Goal: Information Seeking & Learning: Check status

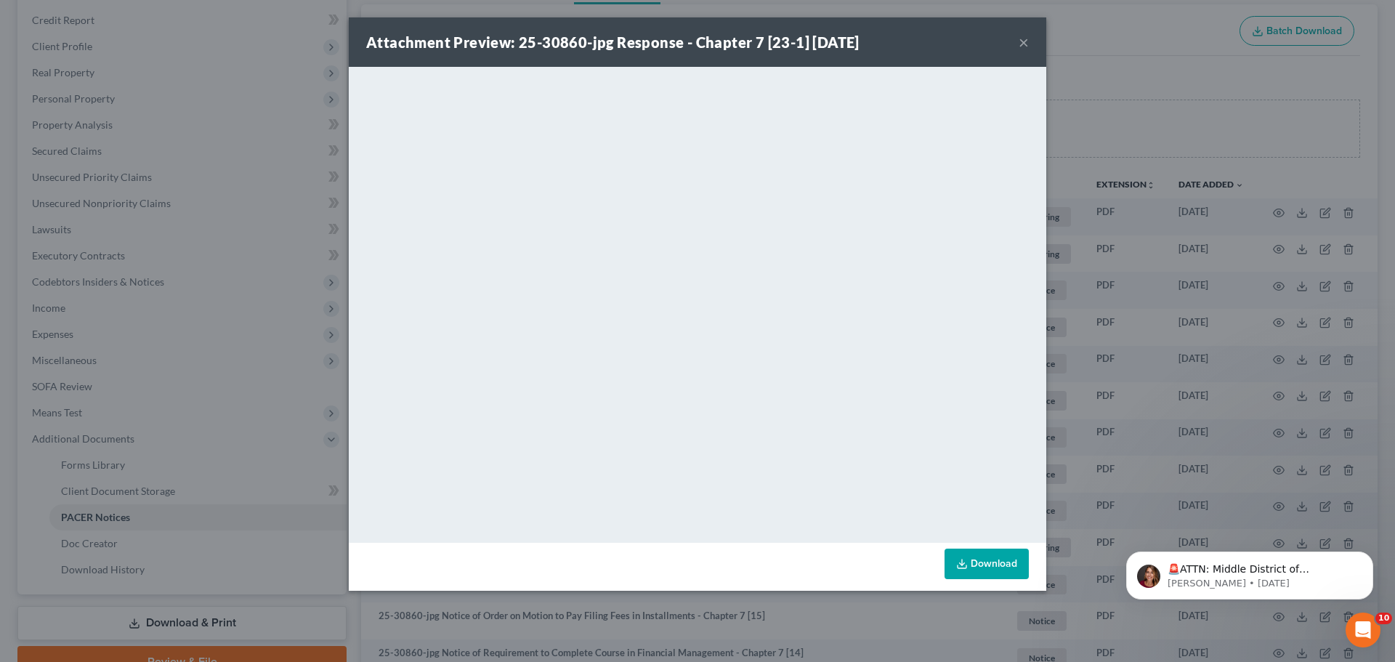
click at [1086, 204] on div "Attachment Preview: 25-30860-jpg Response - Chapter 7 [23-1] [DATE] × <object n…" at bounding box center [697, 331] width 1395 height 662
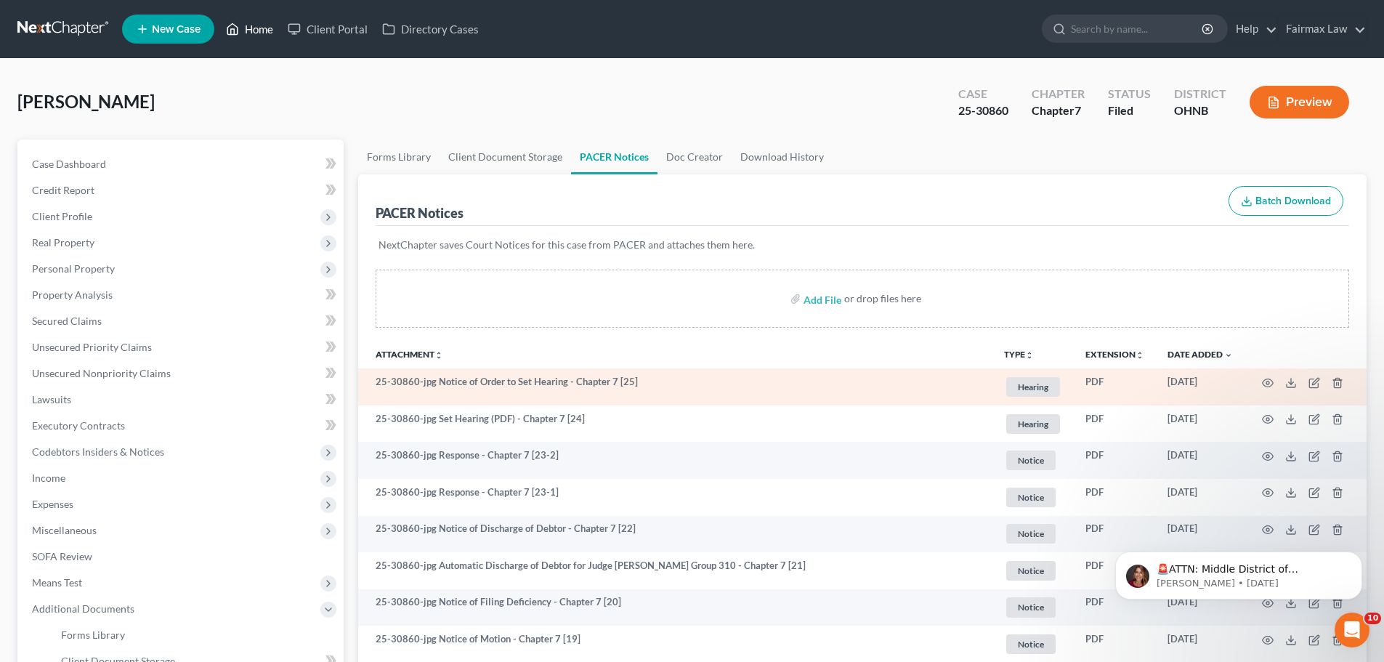
drag, startPoint x: 263, startPoint y: 30, endPoint x: 762, endPoint y: 383, distance: 611.0
click at [263, 30] on link "Home" at bounding box center [250, 29] width 62 height 26
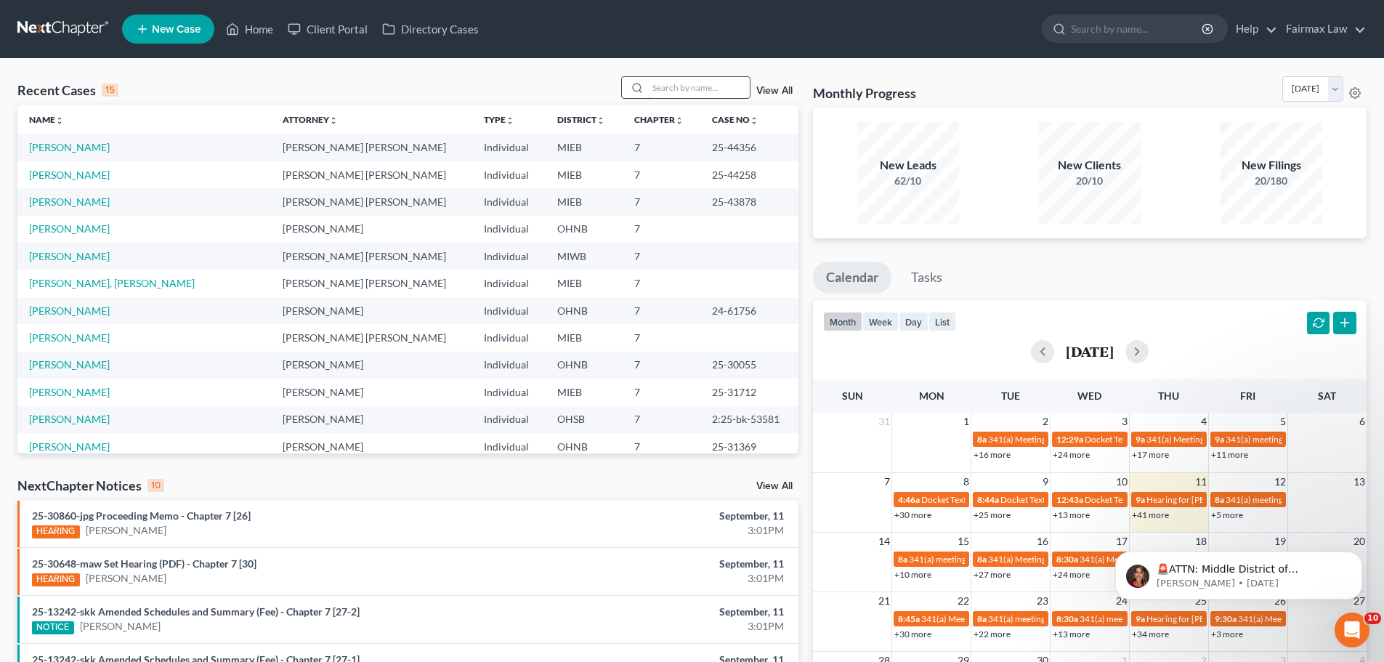
click at [666, 88] on input "search" at bounding box center [699, 87] width 102 height 21
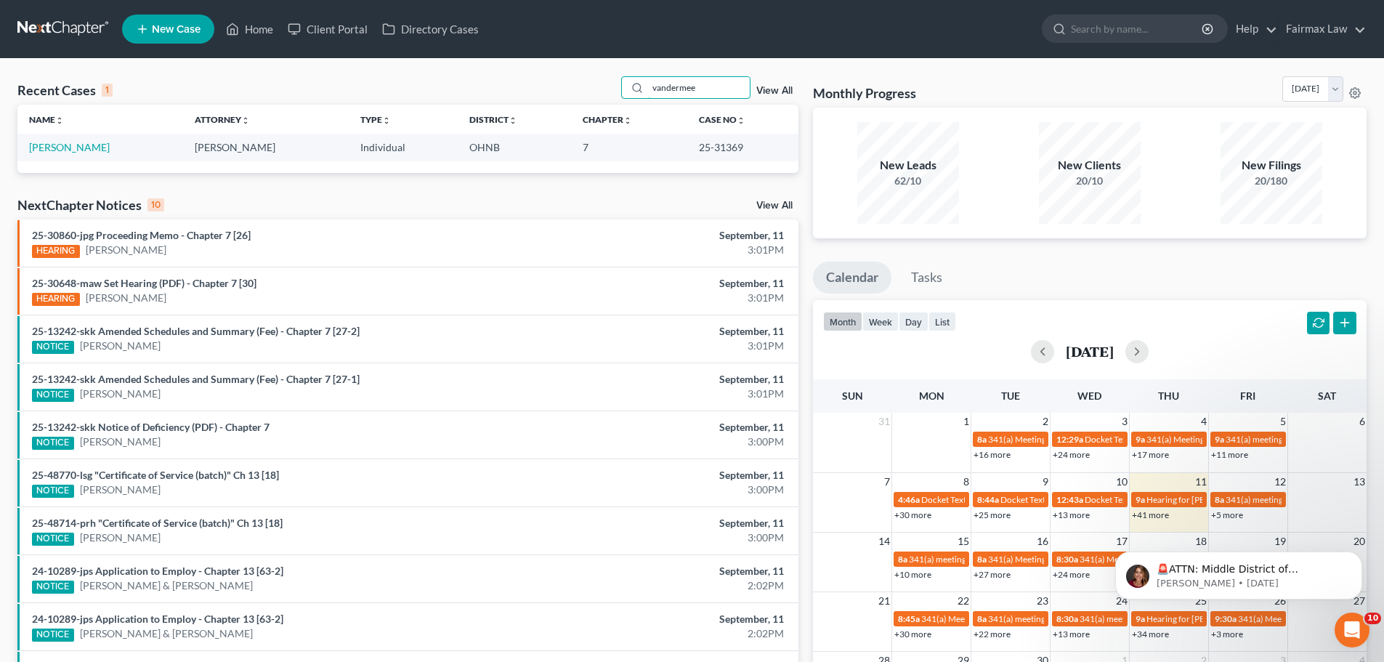
type input "vandermee"
click at [85, 139] on td "[PERSON_NAME]" at bounding box center [100, 147] width 166 height 27
click at [76, 147] on link "[PERSON_NAME]" at bounding box center [69, 147] width 81 height 12
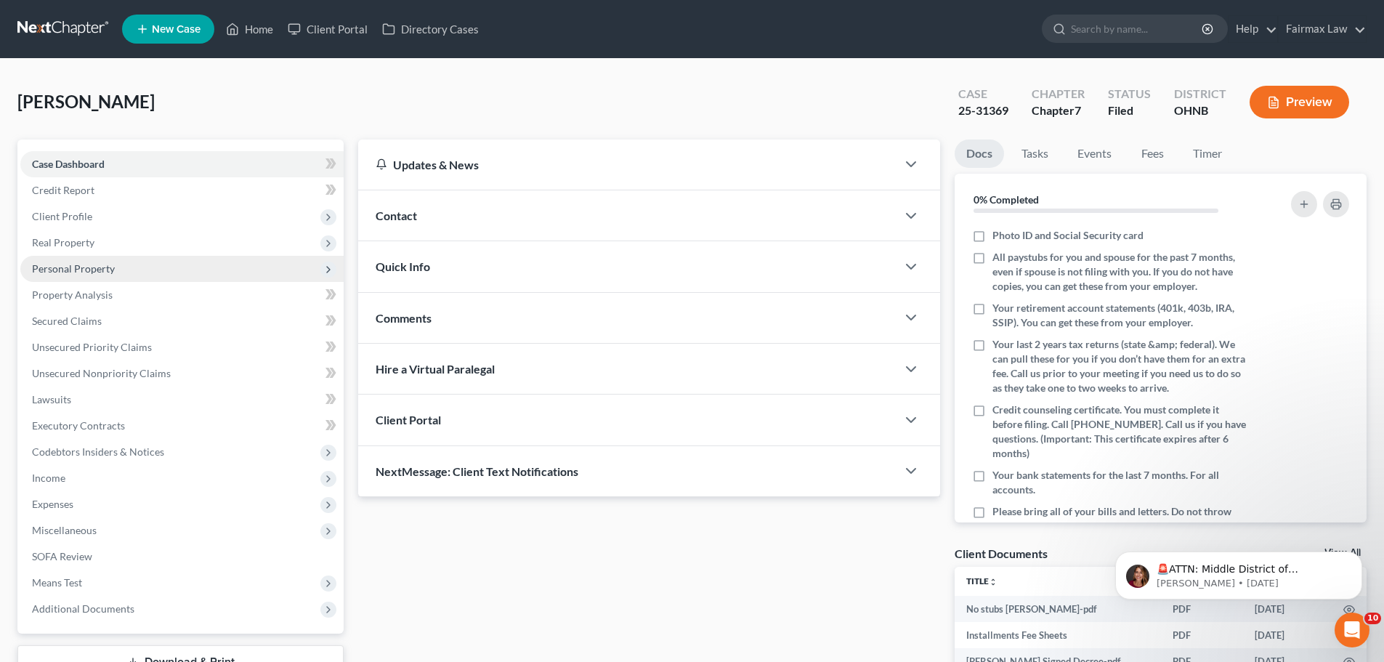
click at [143, 278] on span "Personal Property" at bounding box center [181, 269] width 323 height 26
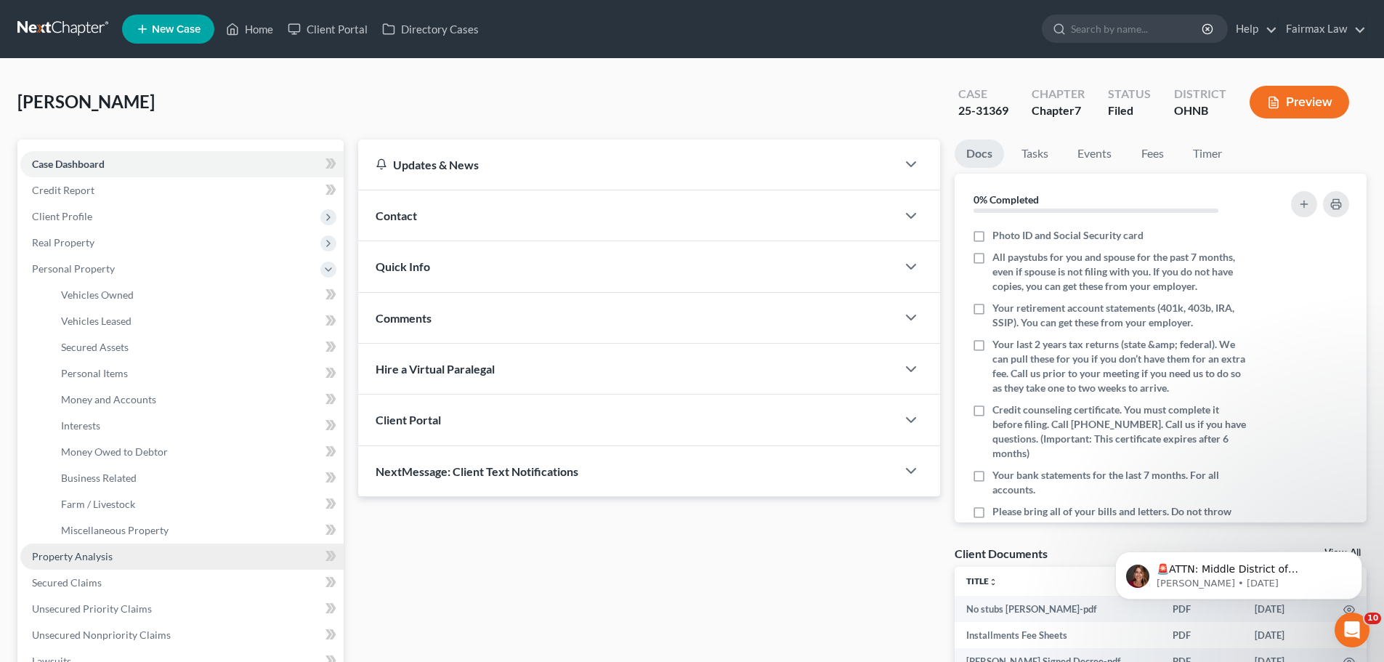
click at [86, 568] on link "Property Analysis" at bounding box center [181, 557] width 323 height 26
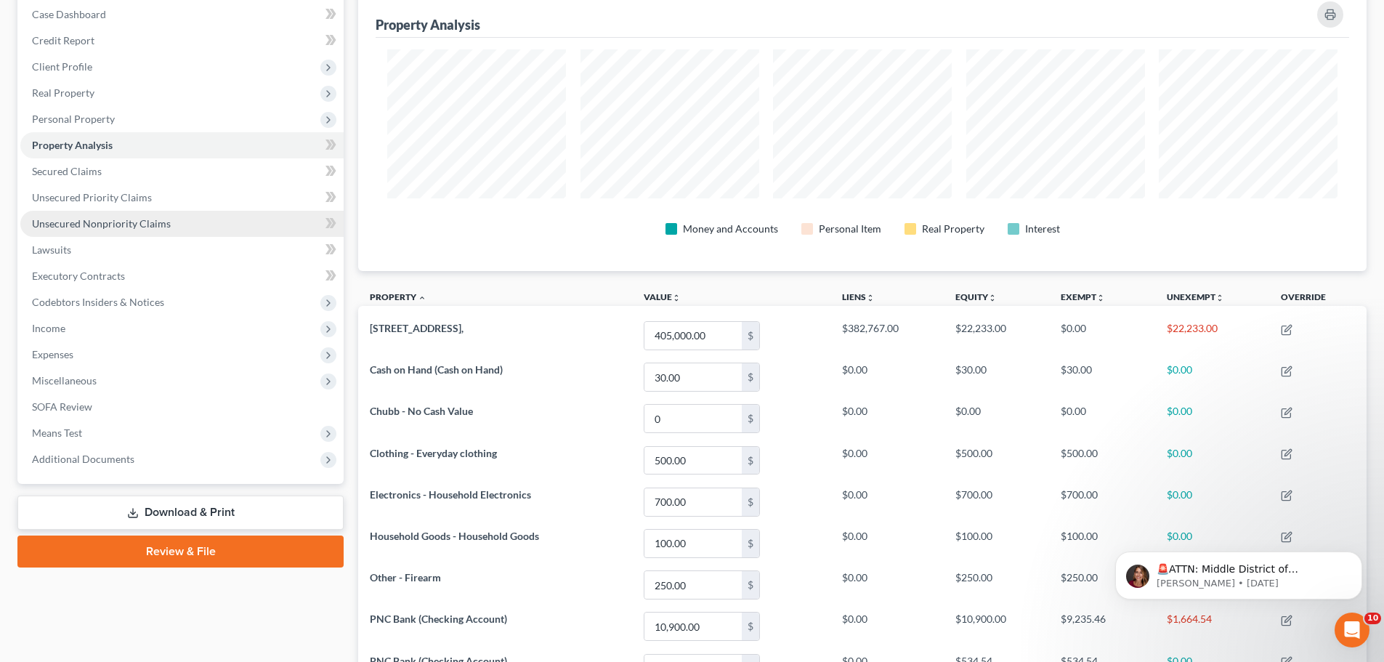
click at [112, 220] on span "Unsecured Nonpriority Claims" at bounding box center [101, 223] width 139 height 12
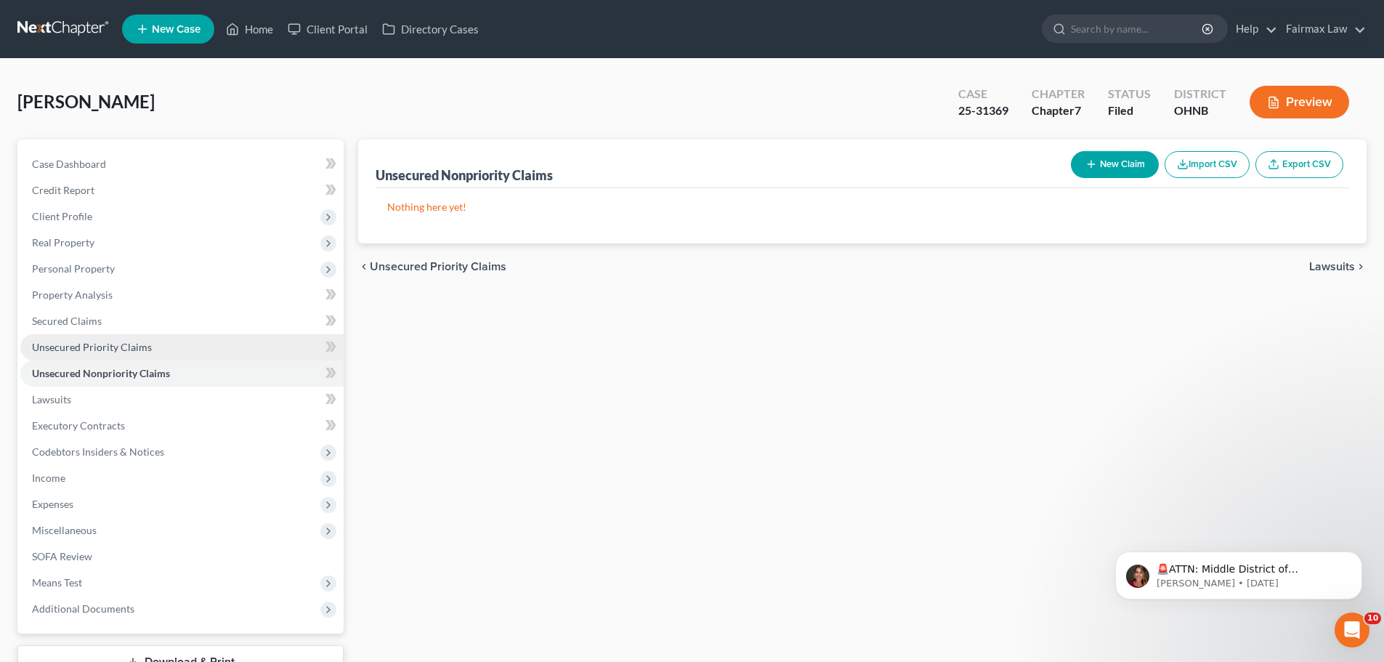
click at [172, 355] on link "Unsecured Priority Claims" at bounding box center [181, 347] width 323 height 26
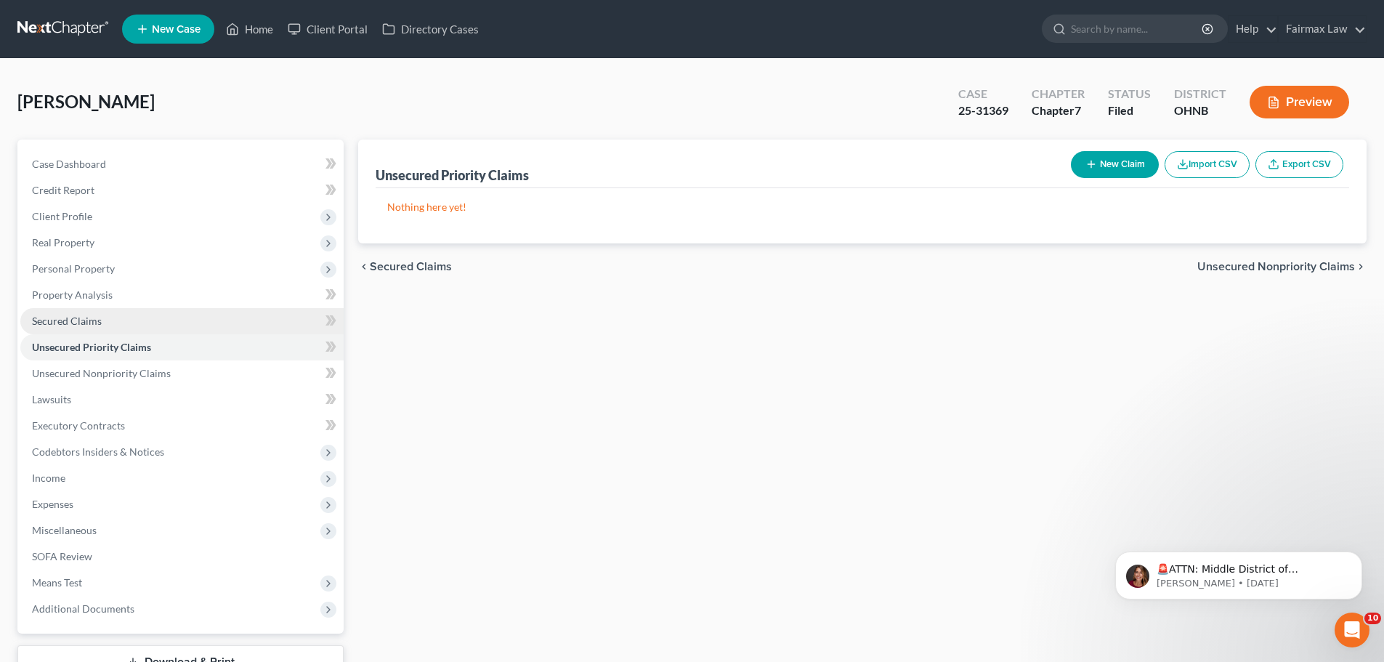
click at [147, 318] on link "Secured Claims" at bounding box center [181, 321] width 323 height 26
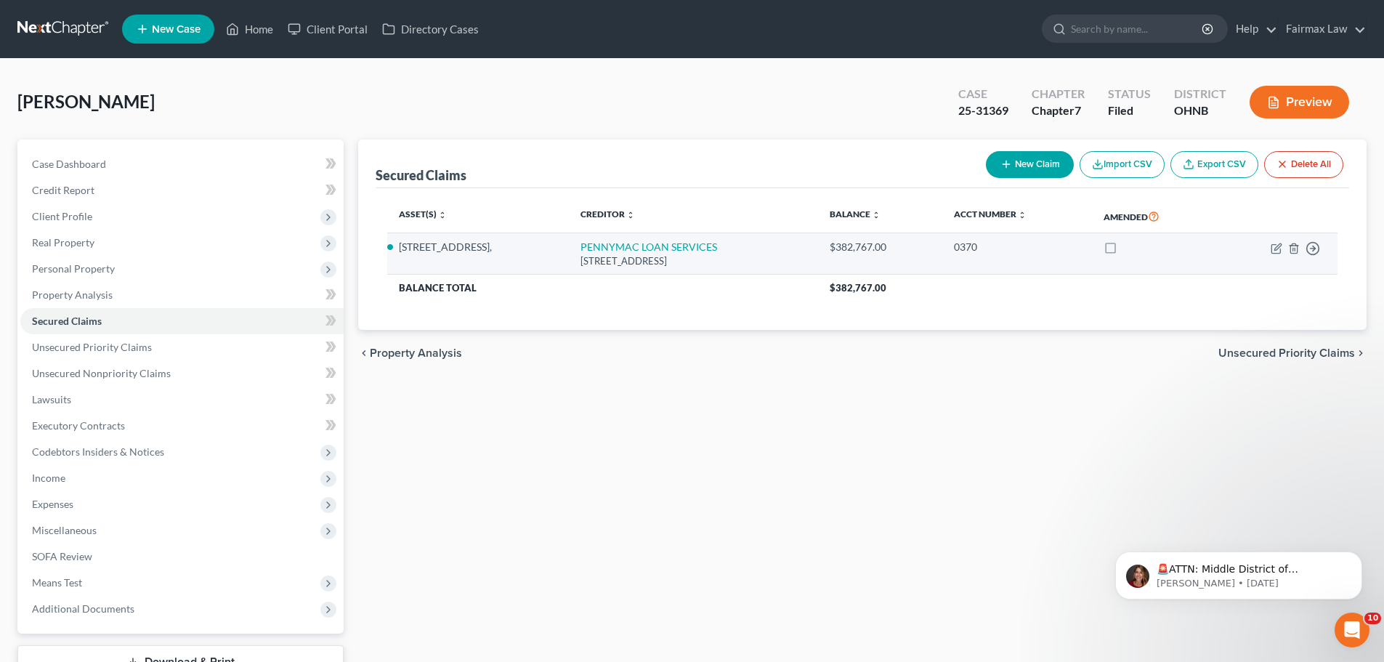
click at [1270, 251] on td "Move to E Move to F Move to G Move to Notice Only" at bounding box center [1277, 253] width 122 height 41
click at [1279, 243] on icon "button" at bounding box center [1277, 249] width 12 height 12
select select "4"
select select "0"
select select "3"
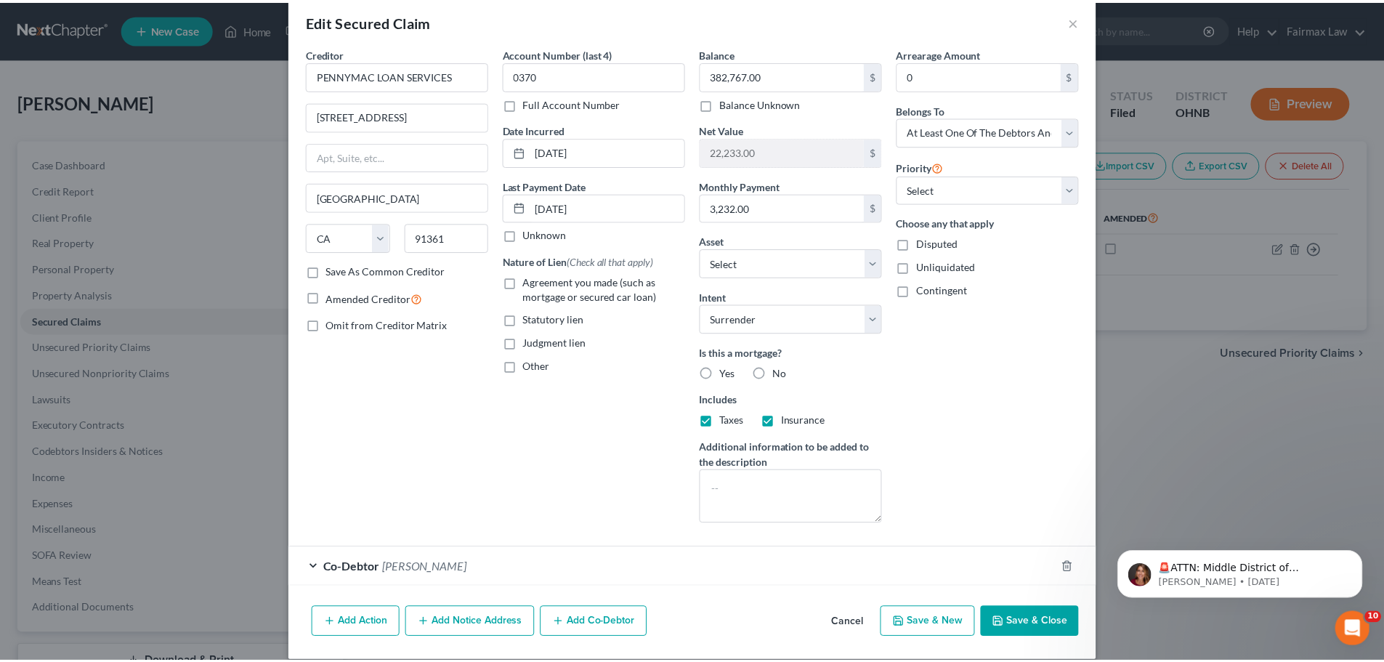
scroll to position [38, 0]
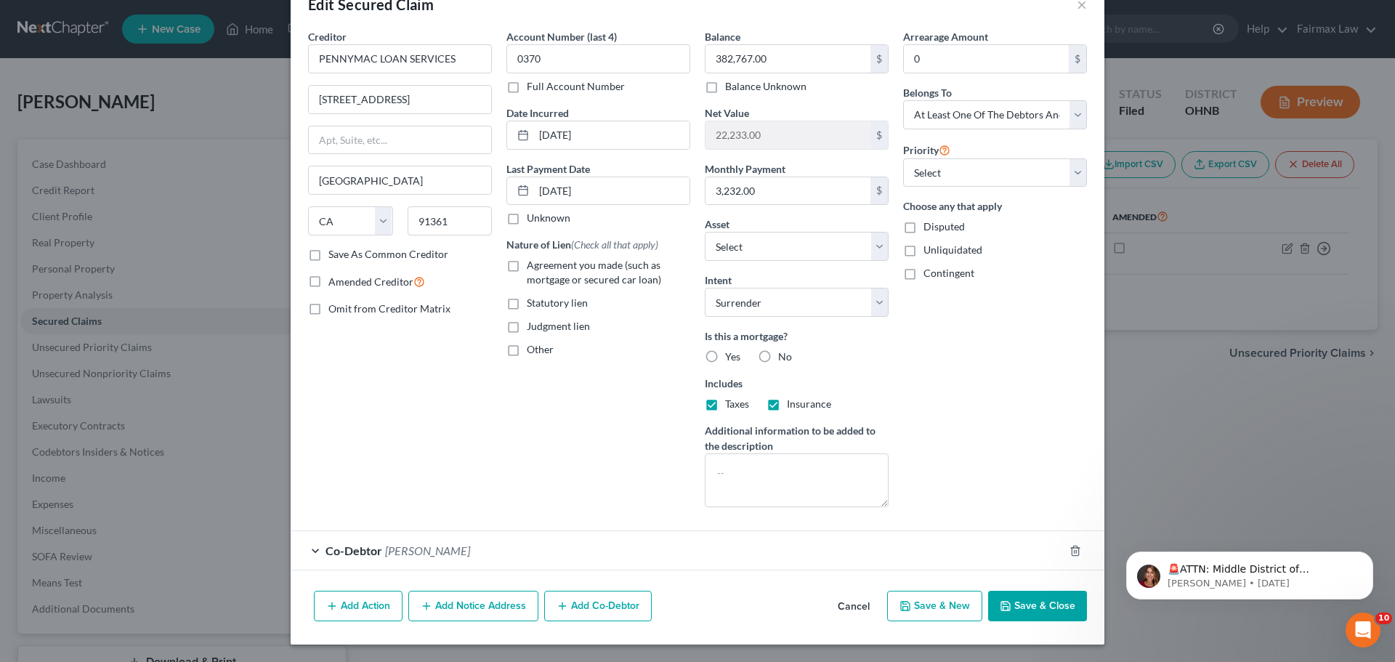
click at [844, 605] on button "Cancel" at bounding box center [853, 606] width 55 height 29
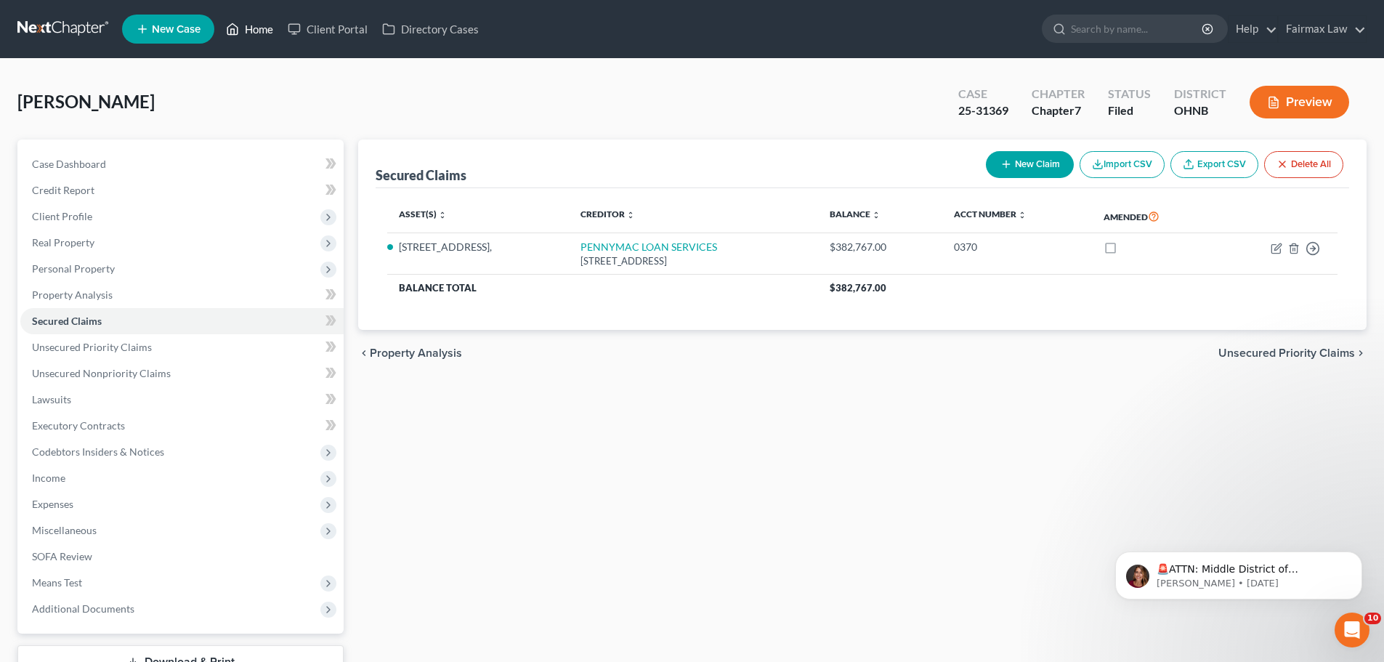
click at [267, 27] on link "Home" at bounding box center [250, 29] width 62 height 26
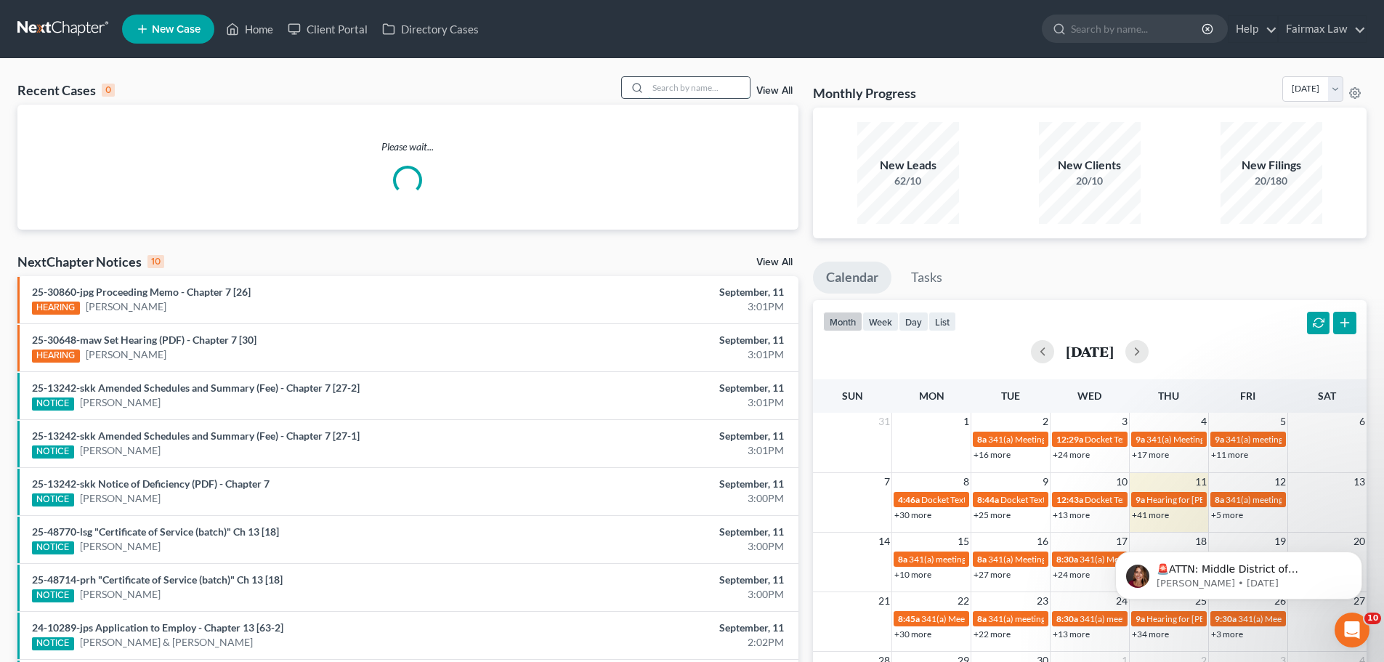
click at [728, 91] on input "search" at bounding box center [699, 87] width 102 height 21
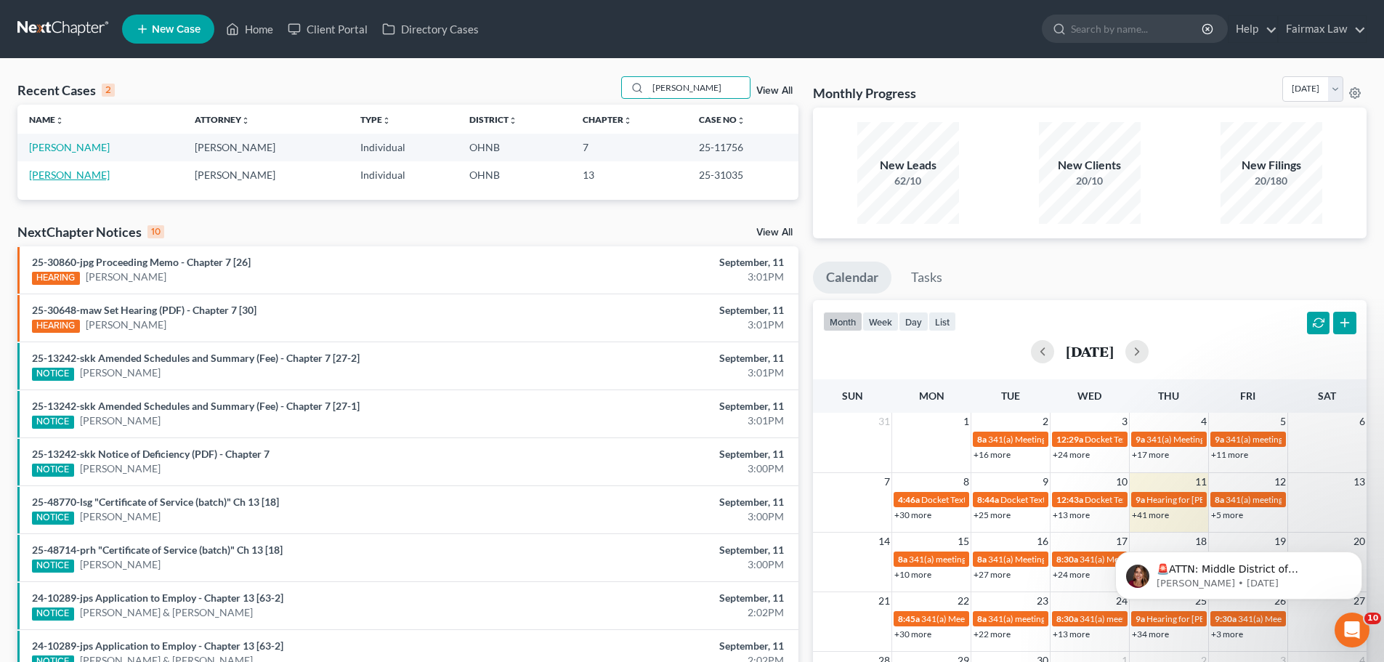
type input "[PERSON_NAME]"
click at [98, 178] on link "[PERSON_NAME]" at bounding box center [69, 175] width 81 height 12
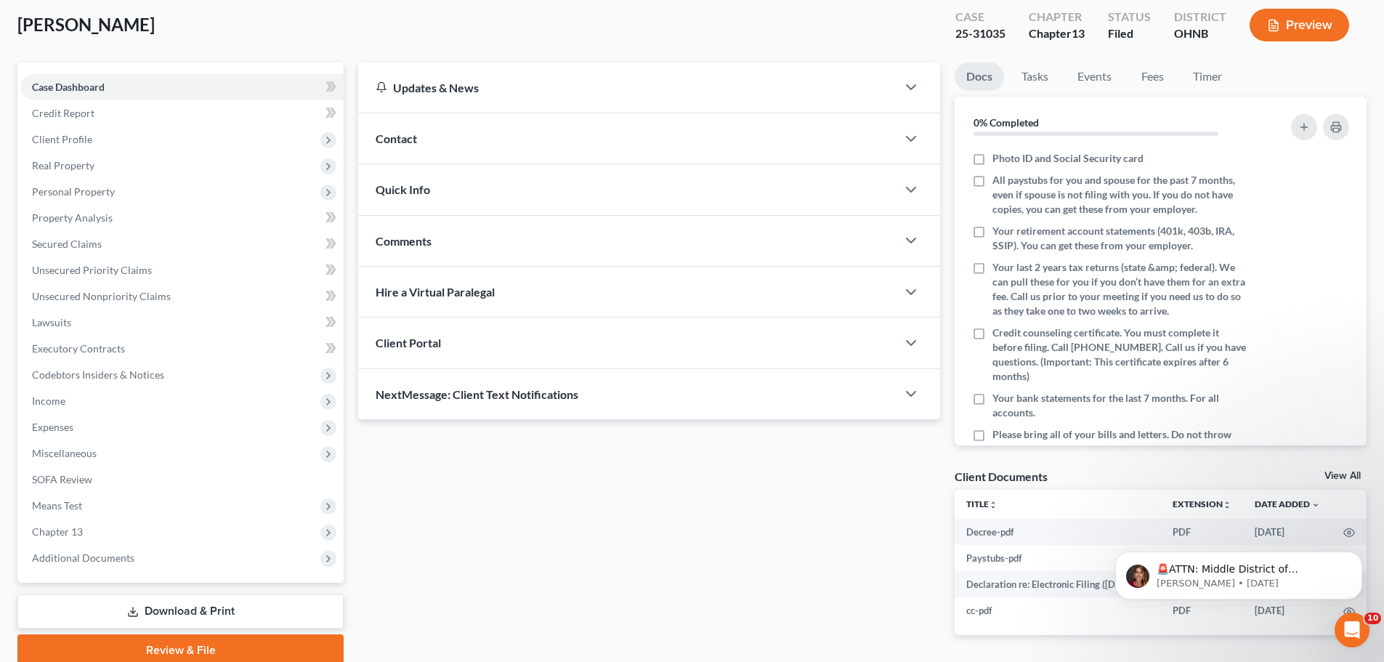
scroll to position [142, 0]
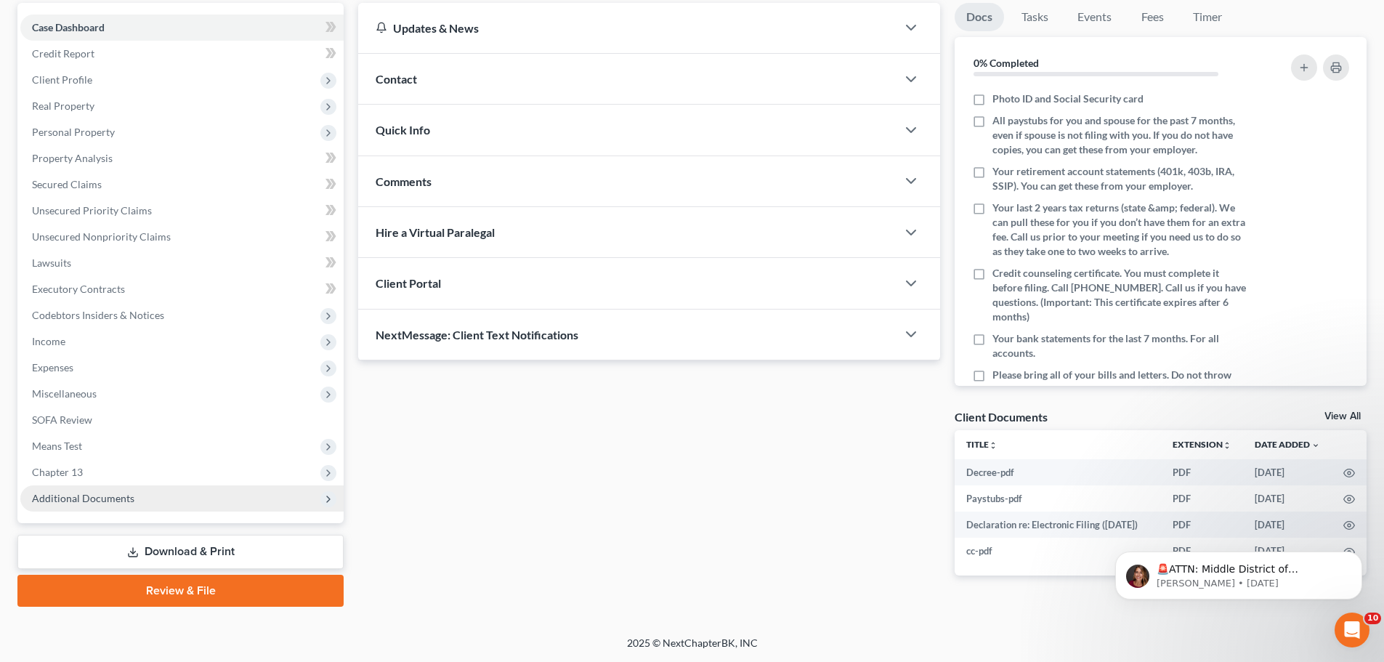
click at [208, 502] on span "Additional Documents" at bounding box center [181, 498] width 323 height 26
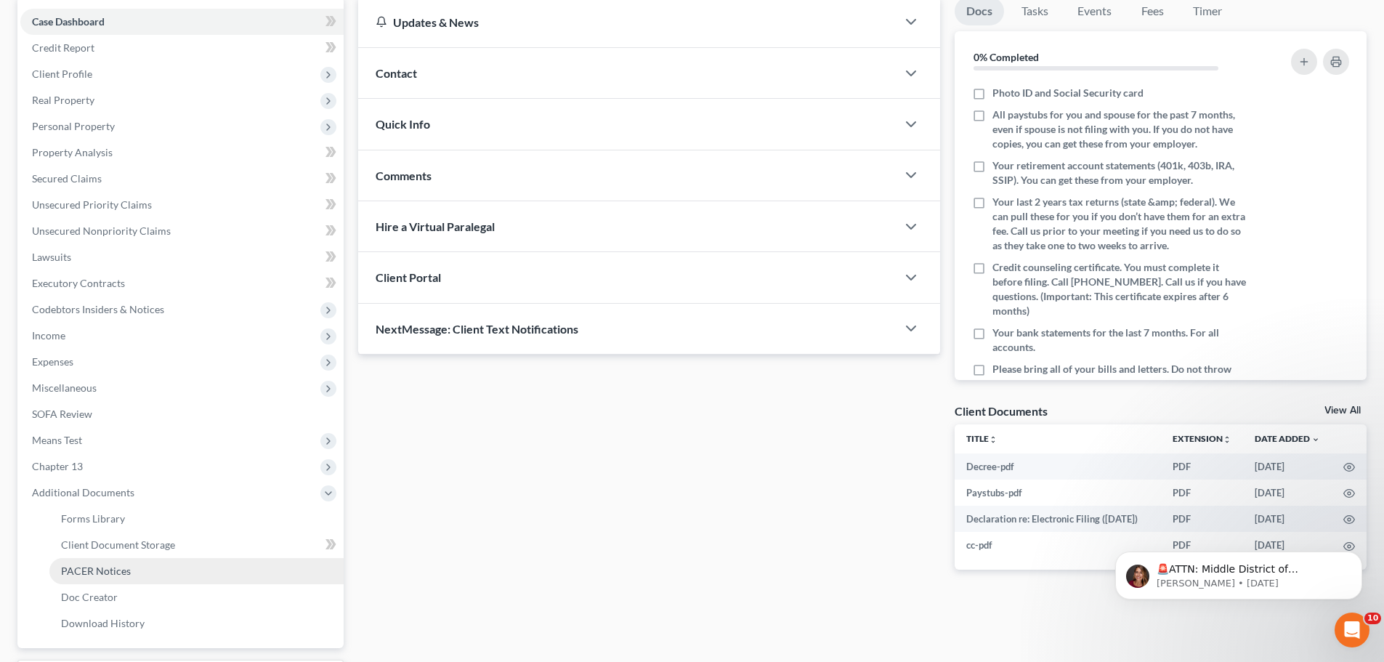
click at [183, 576] on link "PACER Notices" at bounding box center [196, 571] width 294 height 26
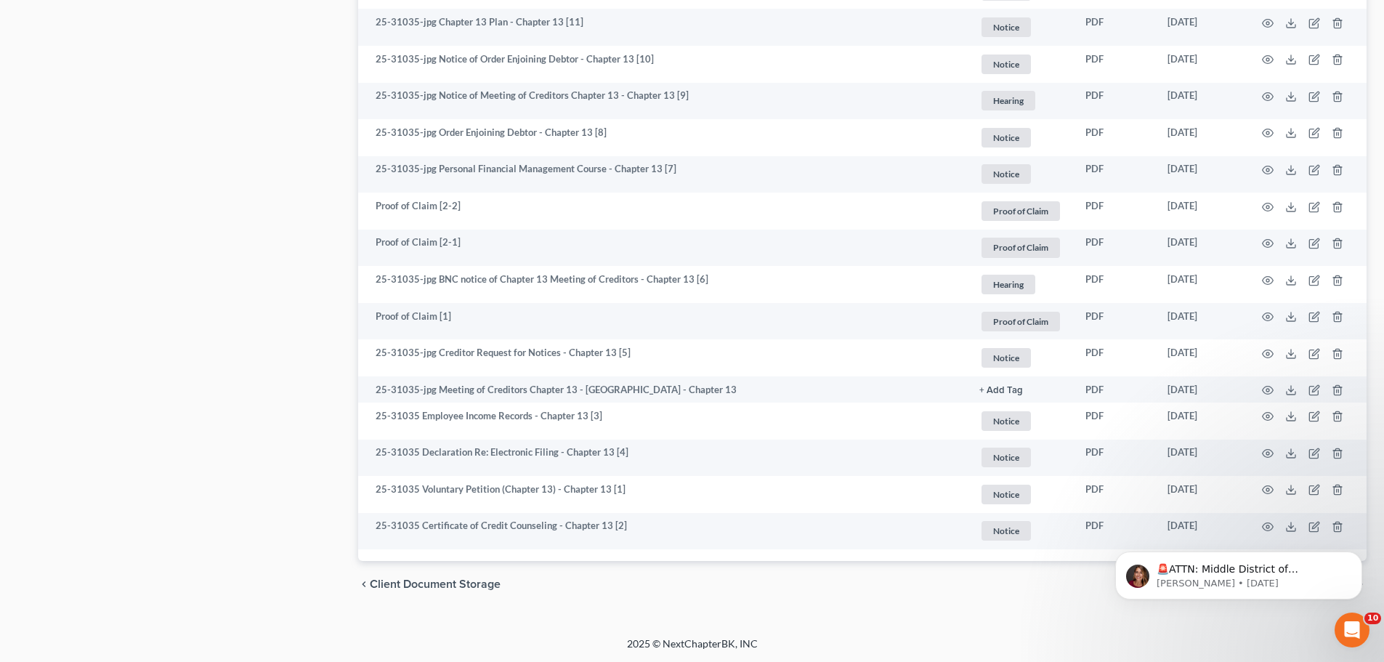
scroll to position [2334, 0]
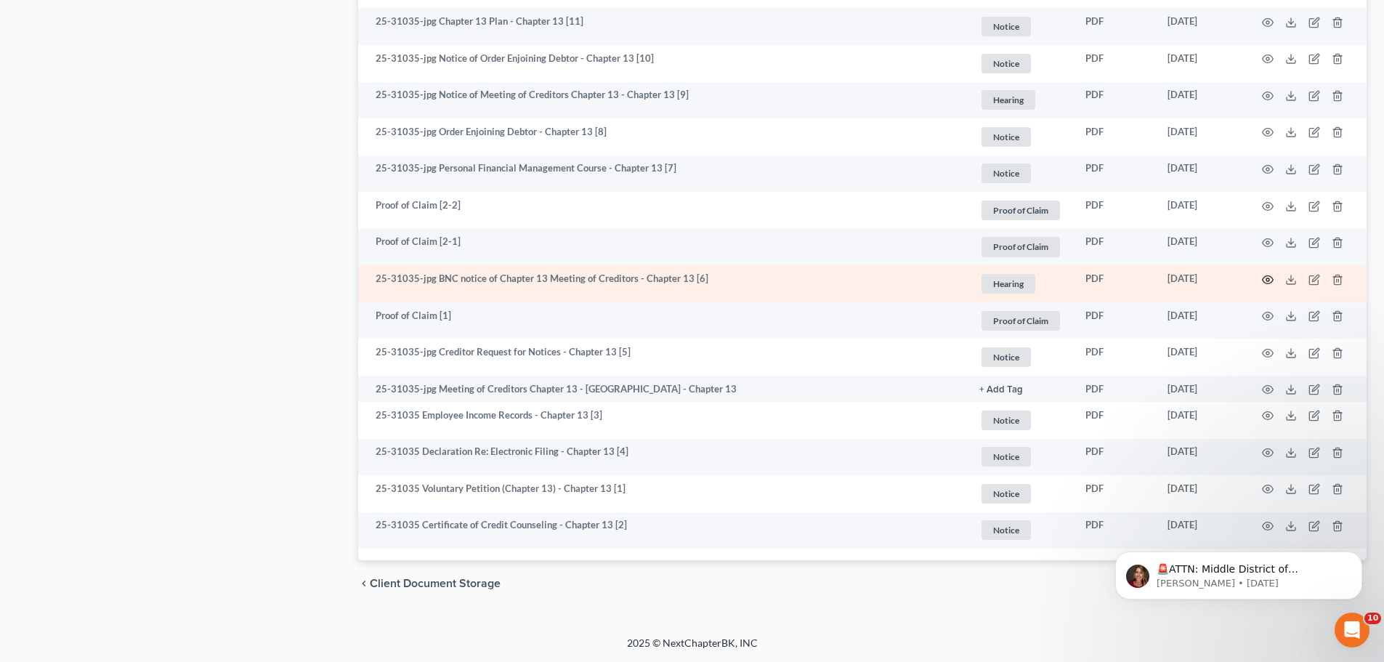
click at [1268, 283] on icon "button" at bounding box center [1268, 280] width 12 height 12
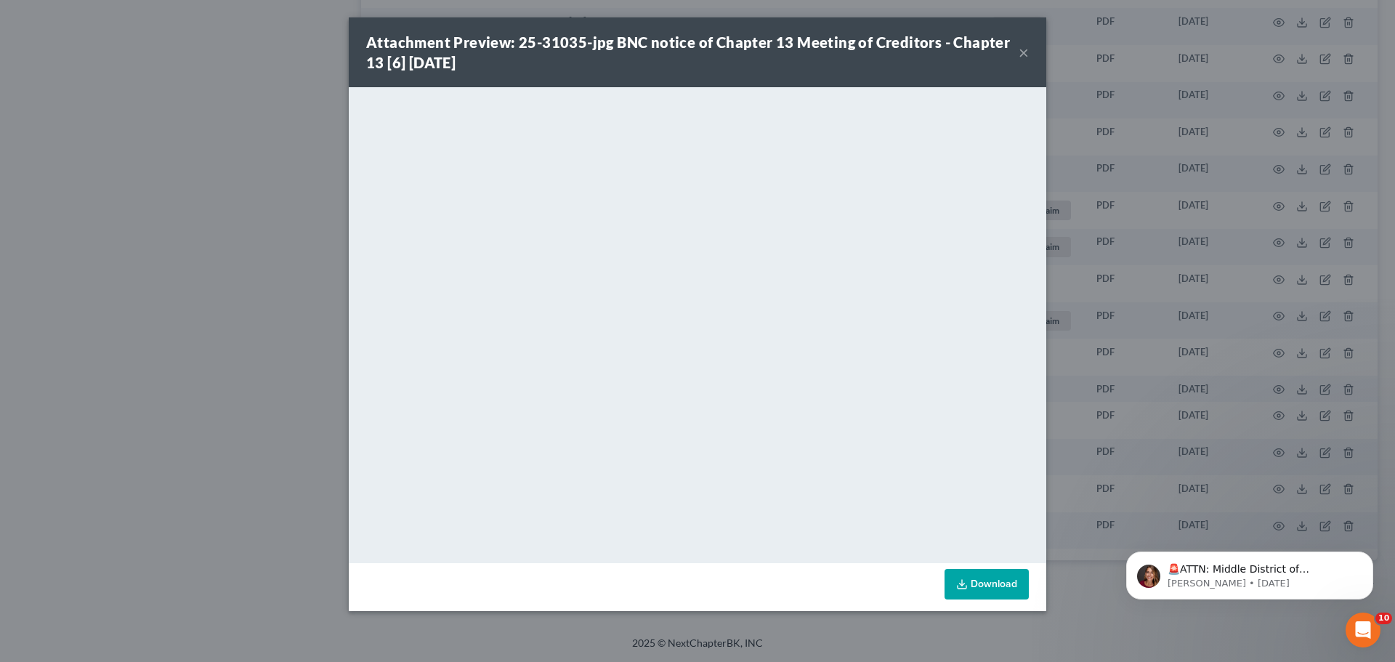
drag, startPoint x: 1231, startPoint y: 233, endPoint x: 1041, endPoint y: 311, distance: 205.9
click at [1228, 233] on div "Attachment Preview: 25-31035-jpg BNC notice of Chapter 13 Meeting of Creditors …" at bounding box center [697, 331] width 1395 height 662
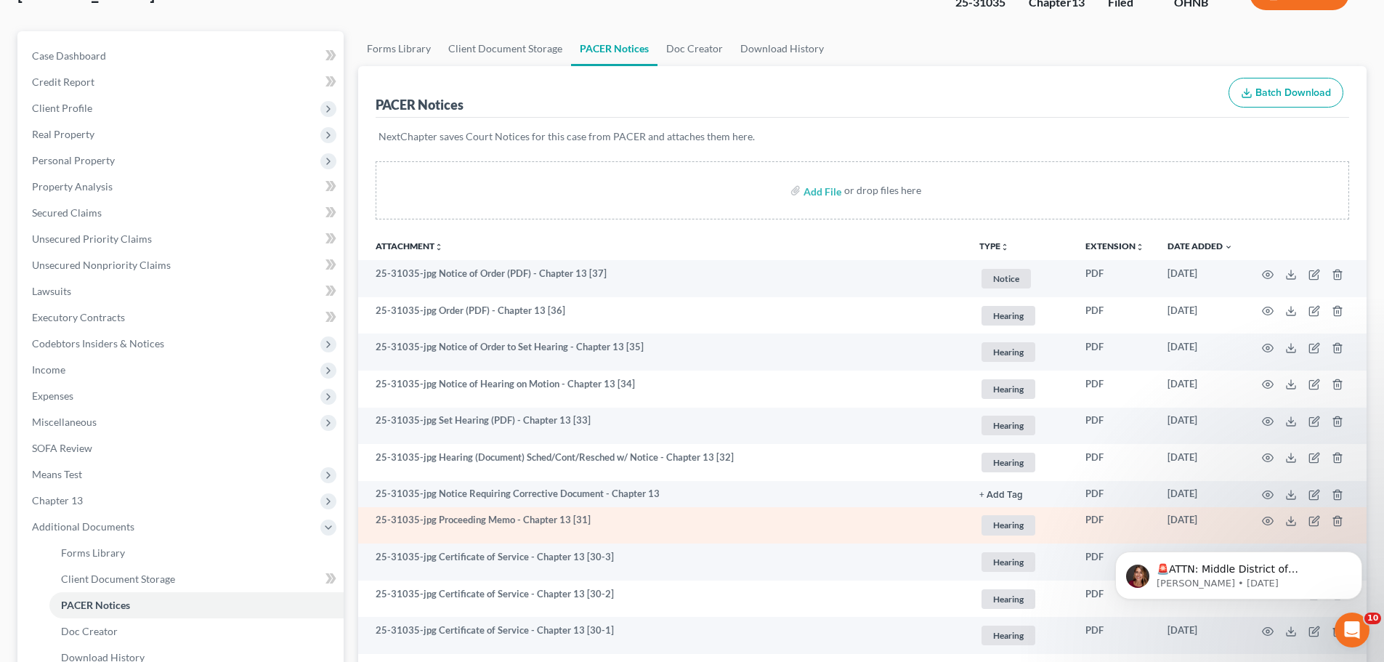
scroll to position [169, 0]
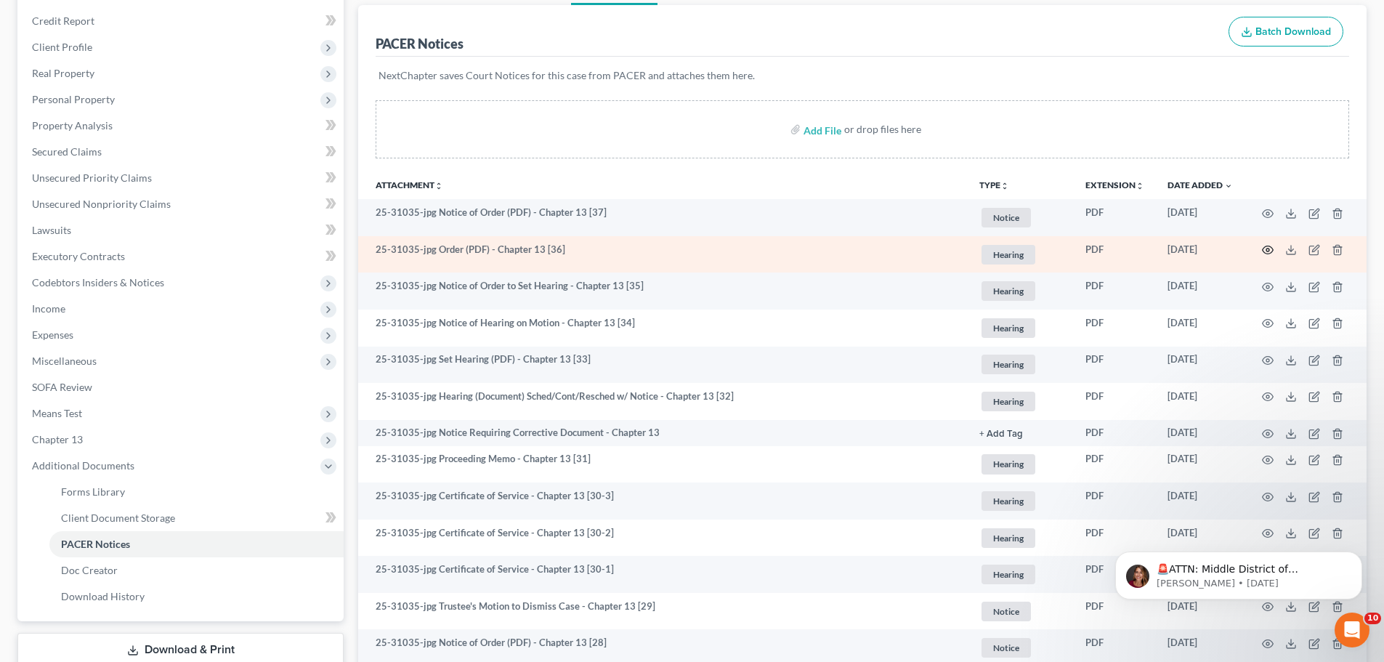
click at [1271, 245] on icon "button" at bounding box center [1268, 250] width 12 height 12
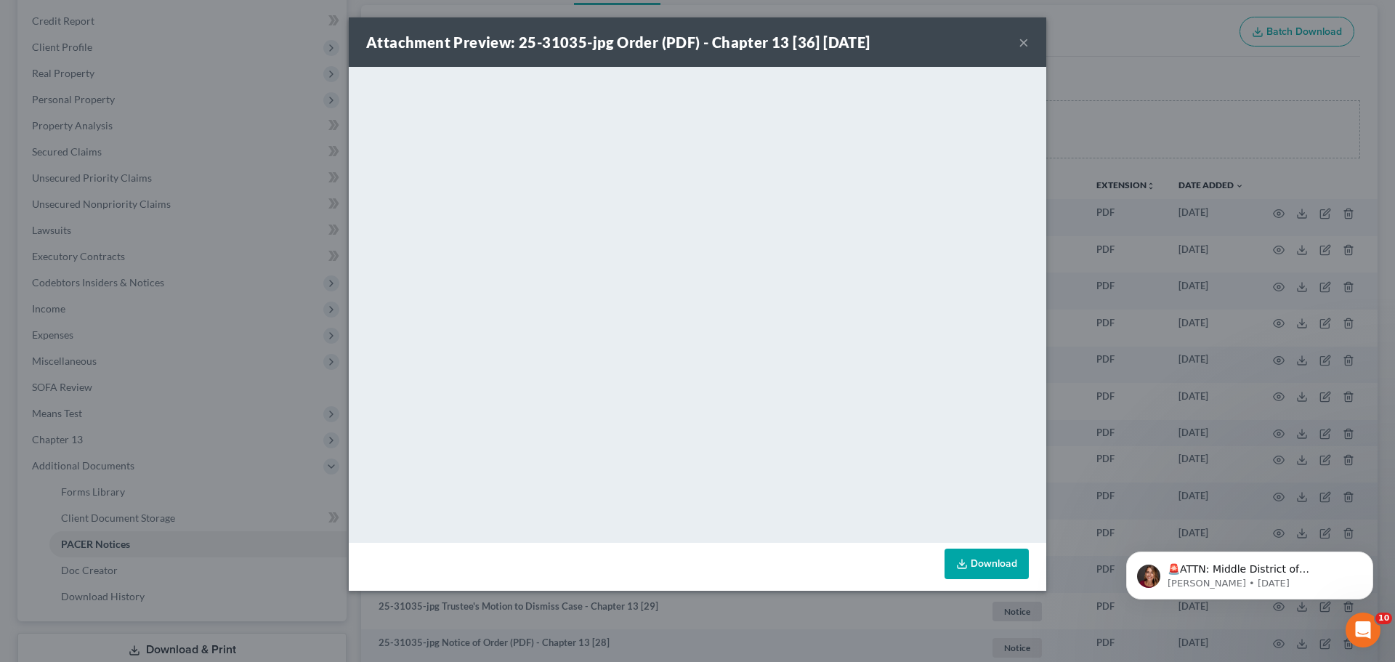
click at [1260, 369] on div "Attachment Preview: 25-31035-jpg Order (PDF) - Chapter 13 [36] [DATE] × <object…" at bounding box center [697, 331] width 1395 height 662
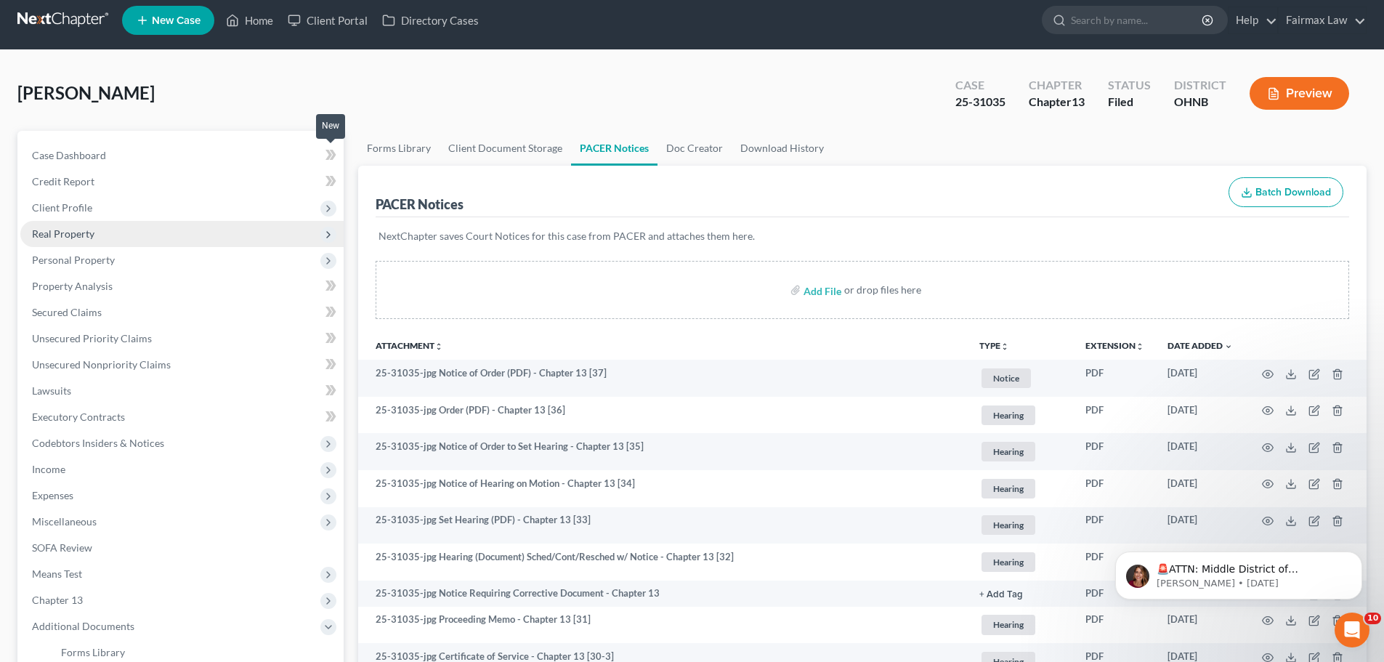
scroll to position [0, 0]
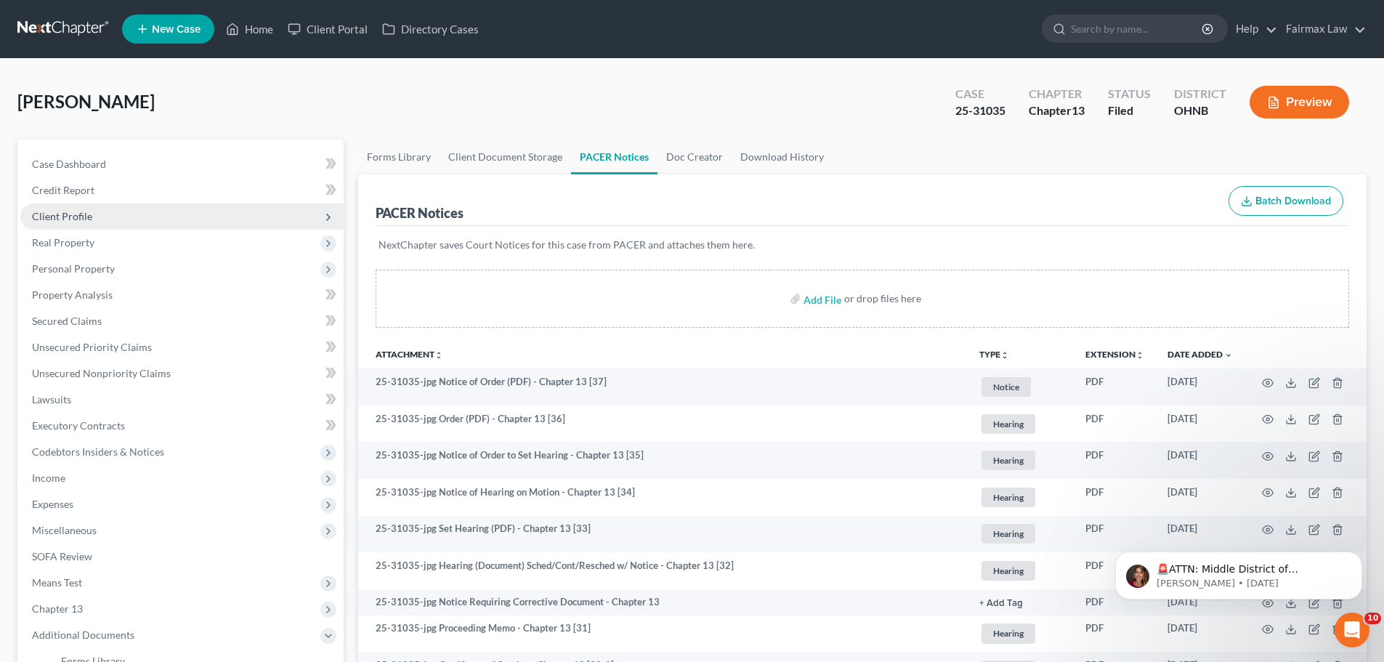
click at [172, 213] on span "Client Profile" at bounding box center [181, 216] width 323 height 26
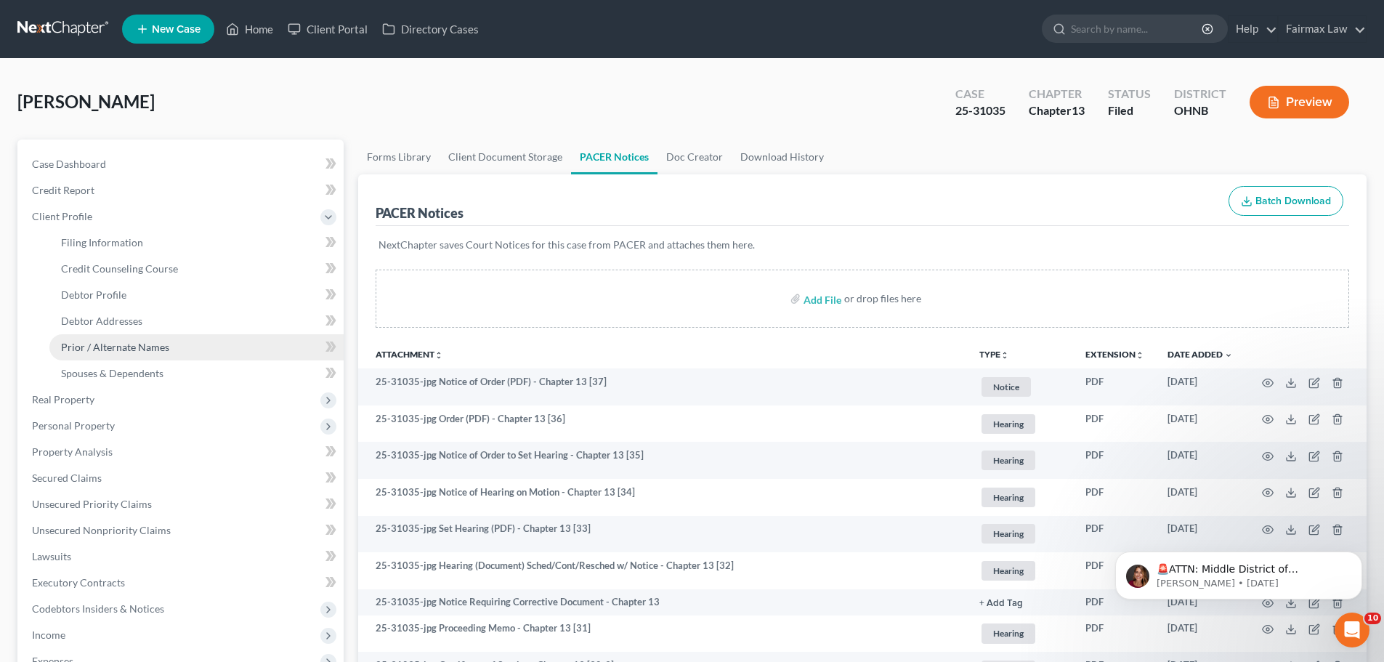
click at [133, 352] on span "Prior / Alternate Names" at bounding box center [115, 347] width 108 height 12
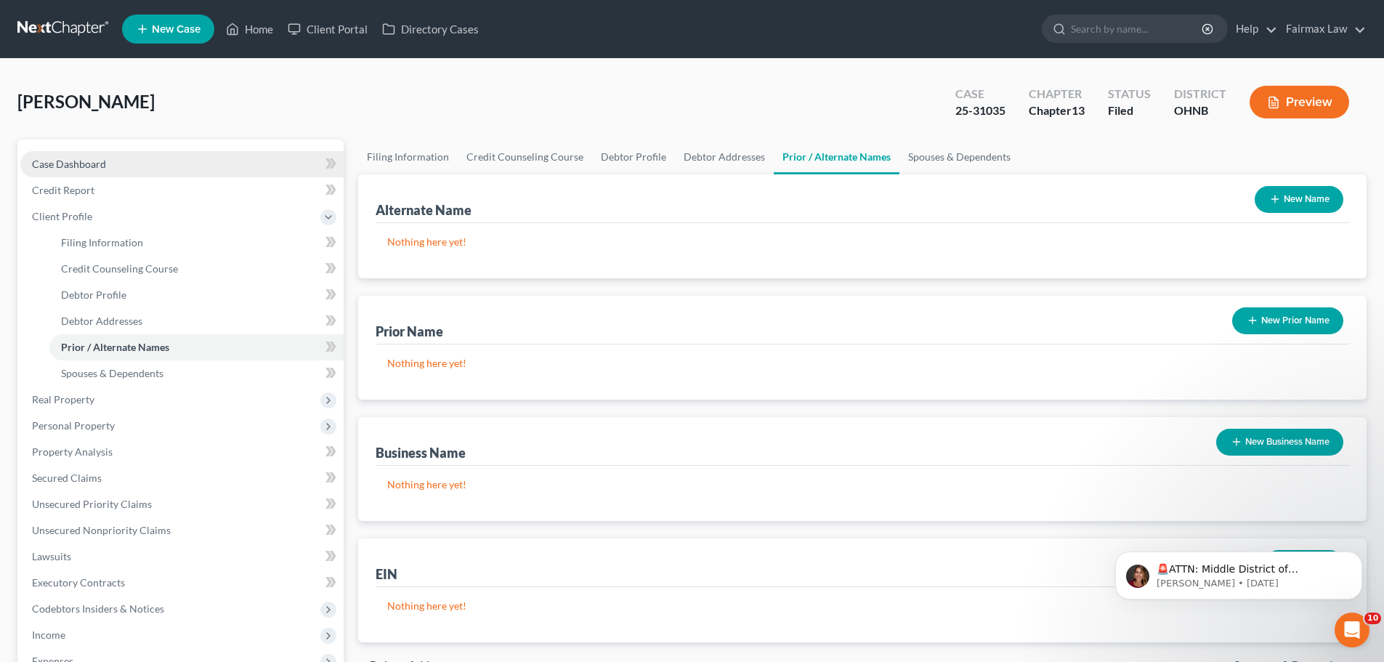
click at [123, 174] on link "Case Dashboard" at bounding box center [181, 164] width 323 height 26
